Goal: Navigation & Orientation: Find specific page/section

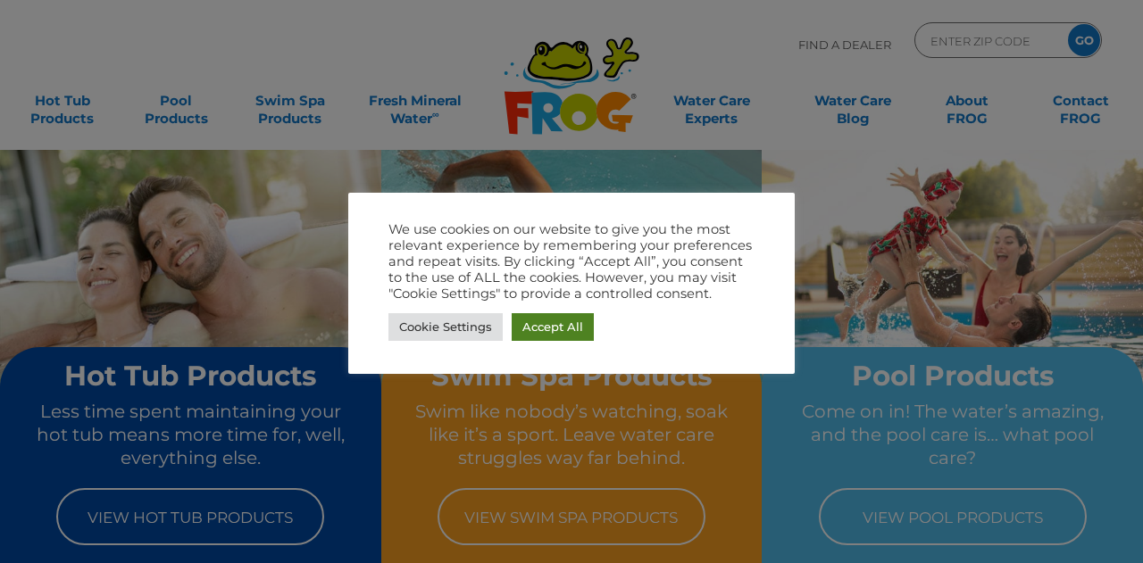
click at [562, 326] on link "Accept All" at bounding box center [553, 327] width 82 height 28
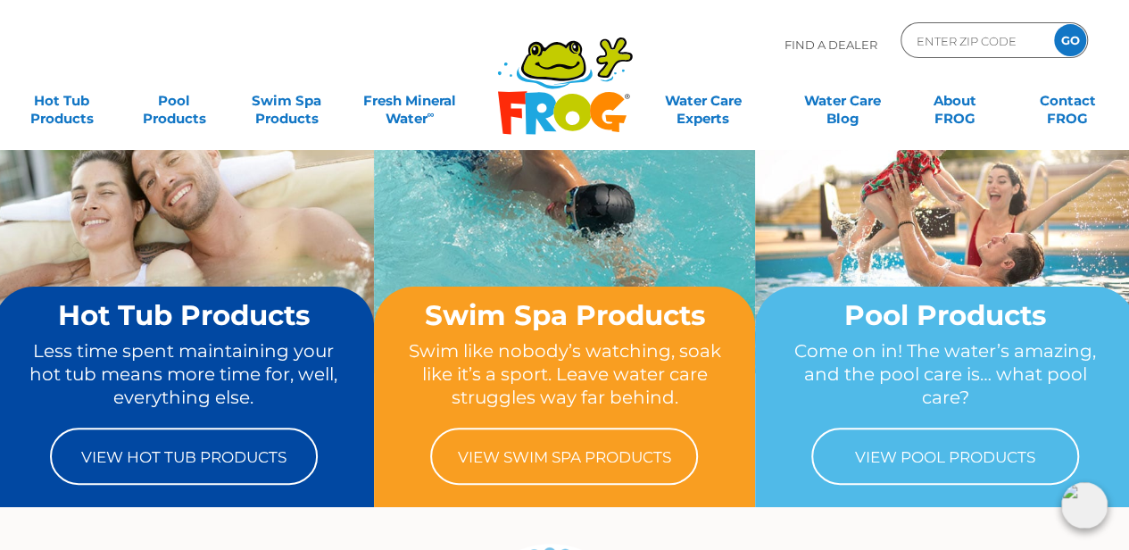
scroll to position [89, 0]
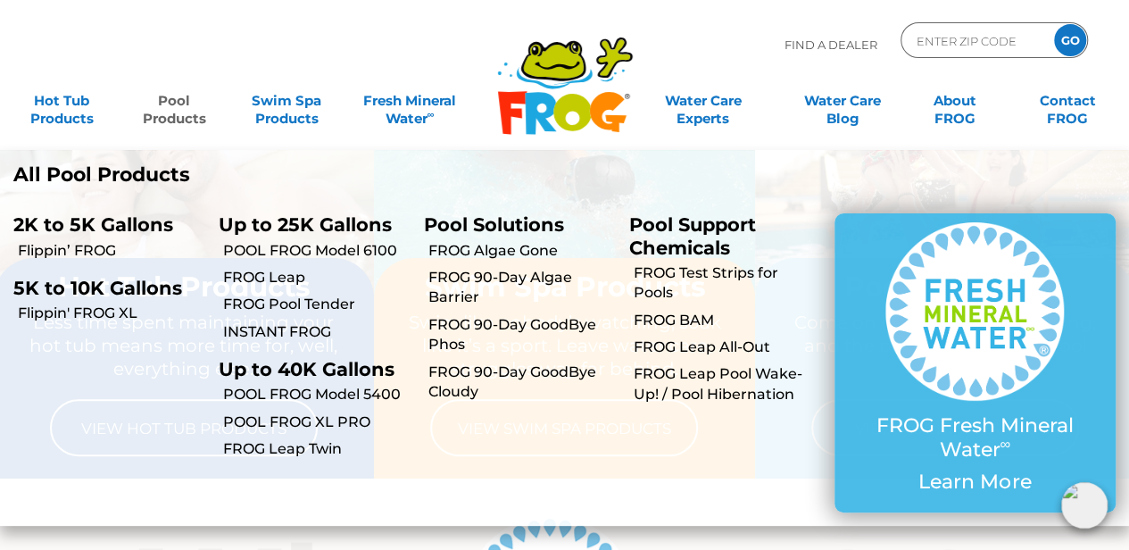
click at [204, 112] on link "Pool Products" at bounding box center [173, 101] width 87 height 36
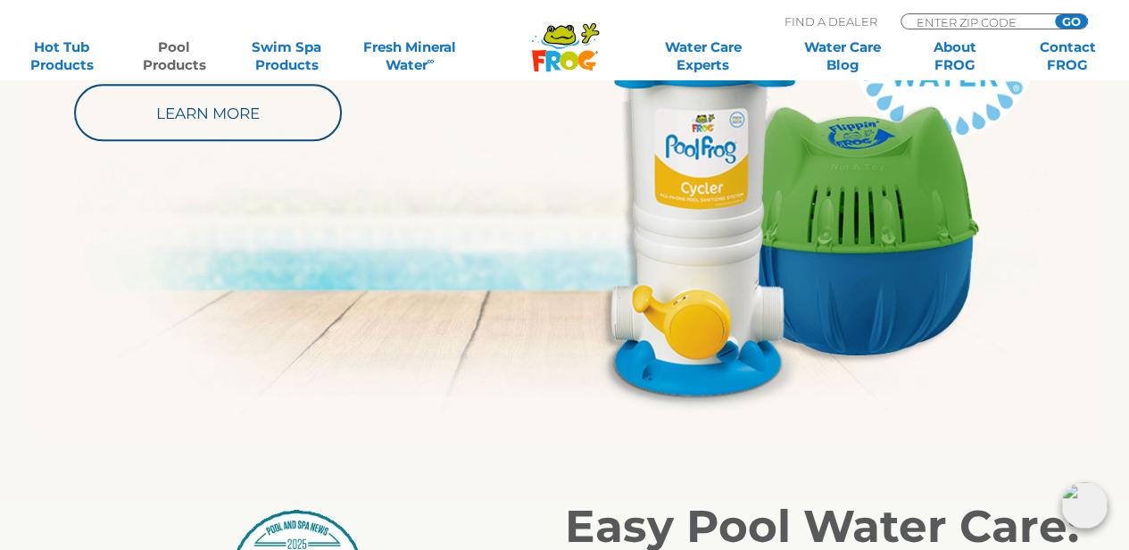
scroll to position [1071, 0]
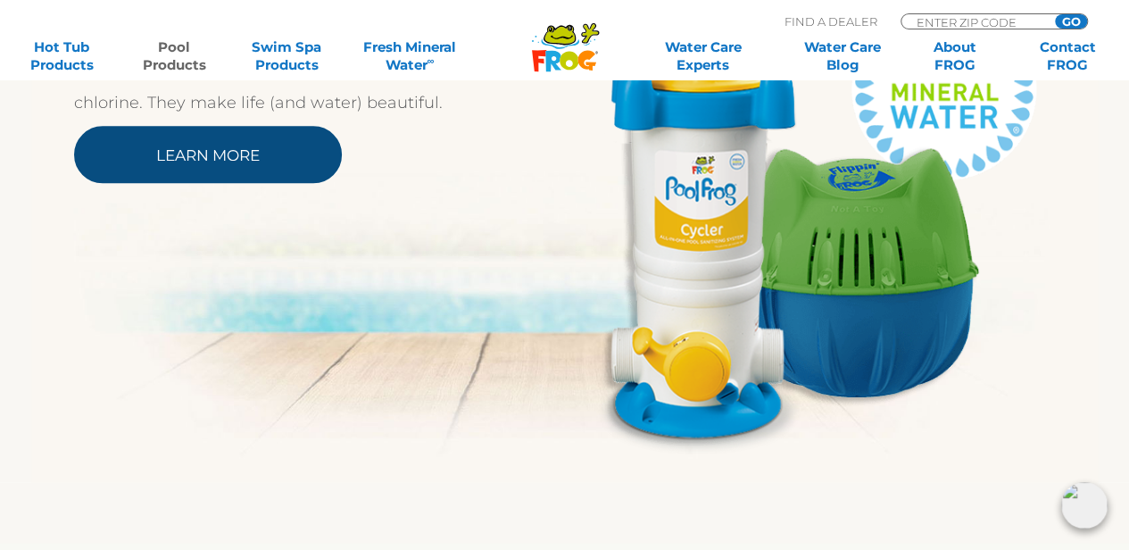
click at [270, 154] on link "Learn More" at bounding box center [208, 154] width 268 height 57
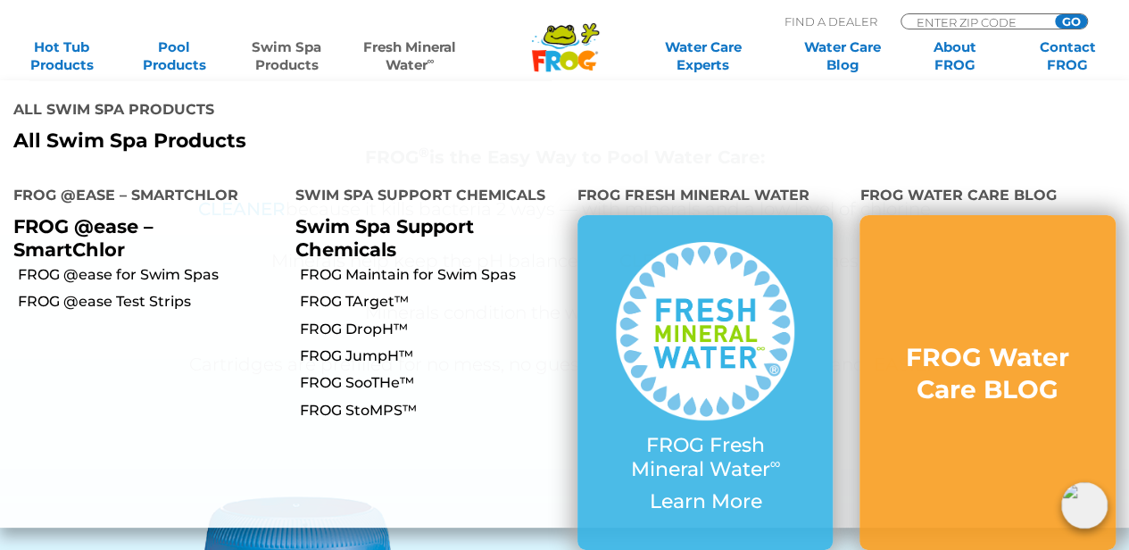
scroll to position [804, 0]
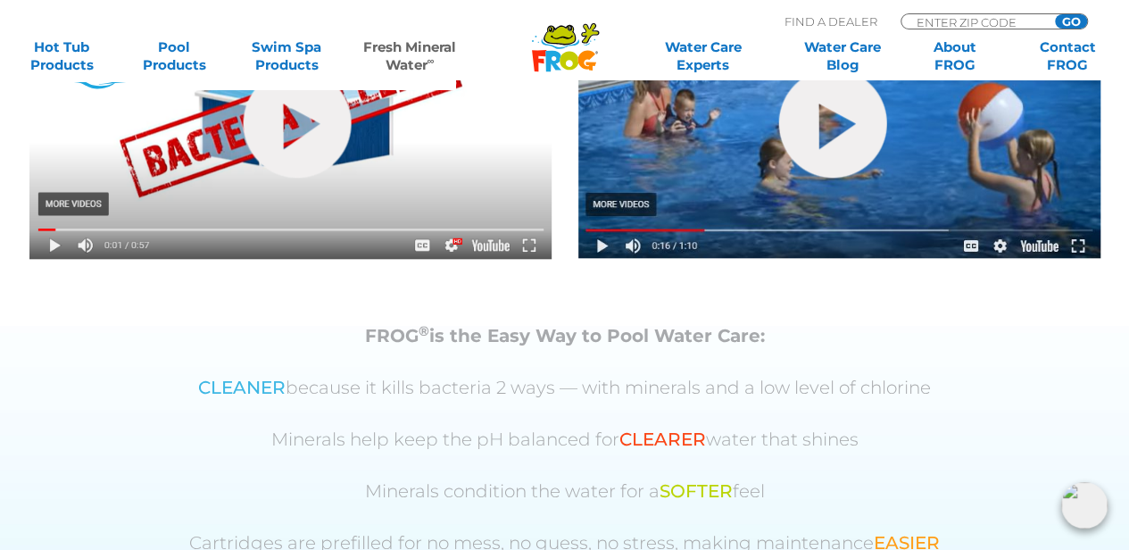
click at [579, 21] on div "Find A Dealer ENTER ZIP CODE GO" at bounding box center [565, 17] width 1094 height 16
click at [570, 36] on icon at bounding box center [560, 35] width 30 height 18
